Goal: Transaction & Acquisition: Purchase product/service

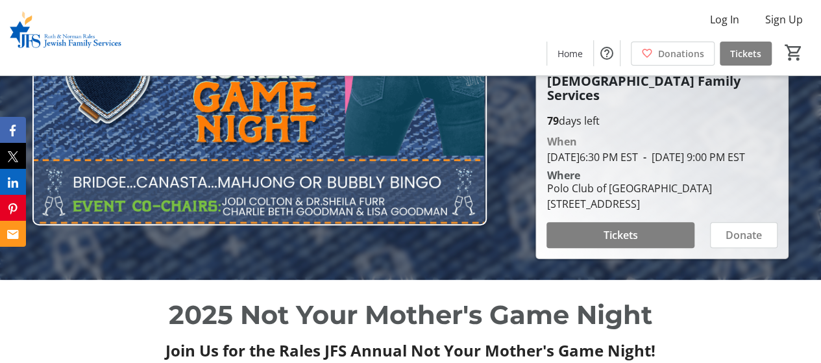
scroll to position [130, 0]
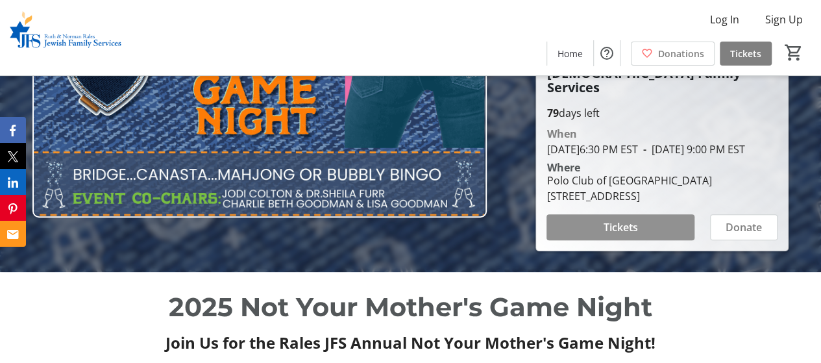
click at [597, 234] on span at bounding box center [621, 227] width 148 height 31
